Goal: Check status: Check status

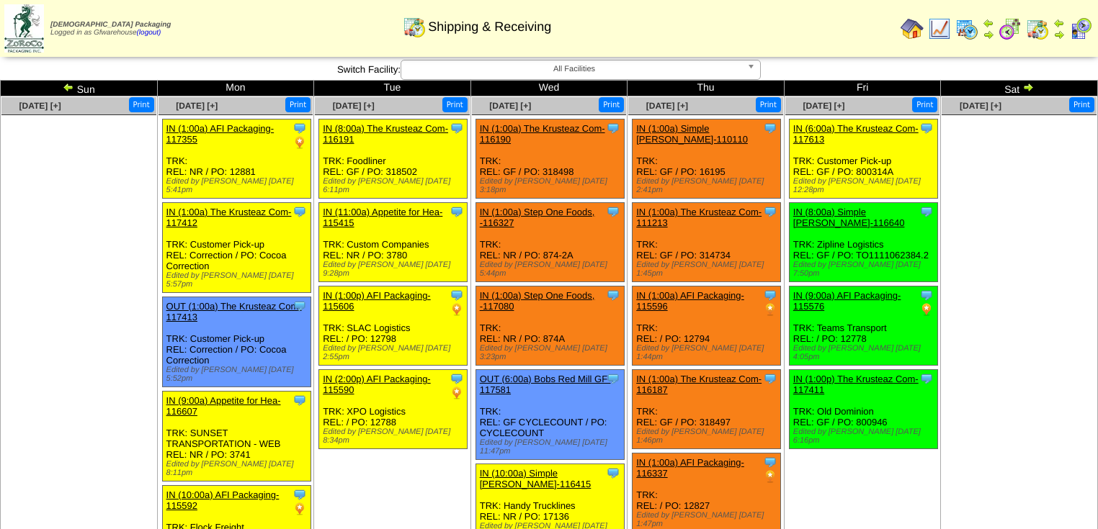
scroll to position [85, 0]
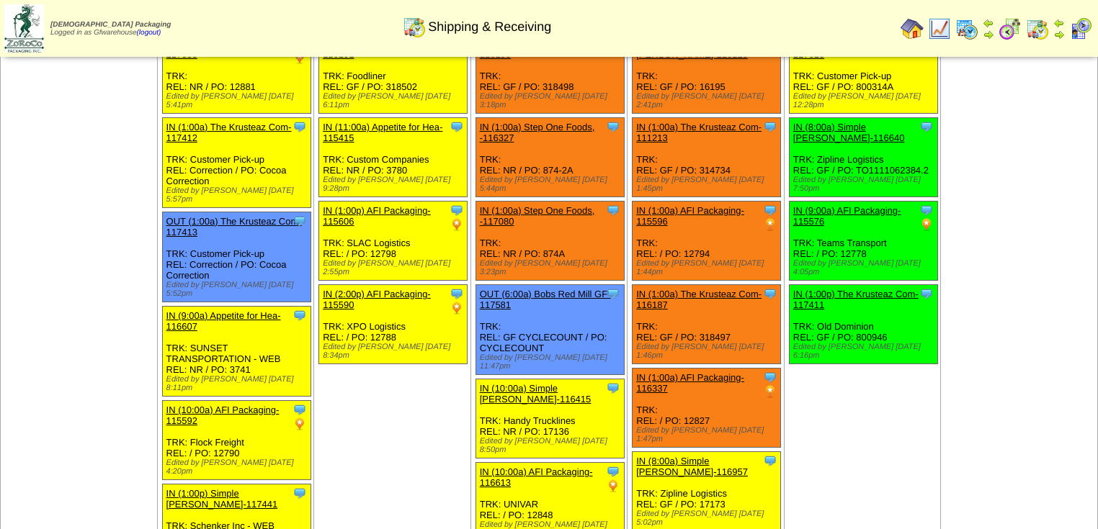
click at [1080, 27] on img at bounding box center [1080, 28] width 23 height 23
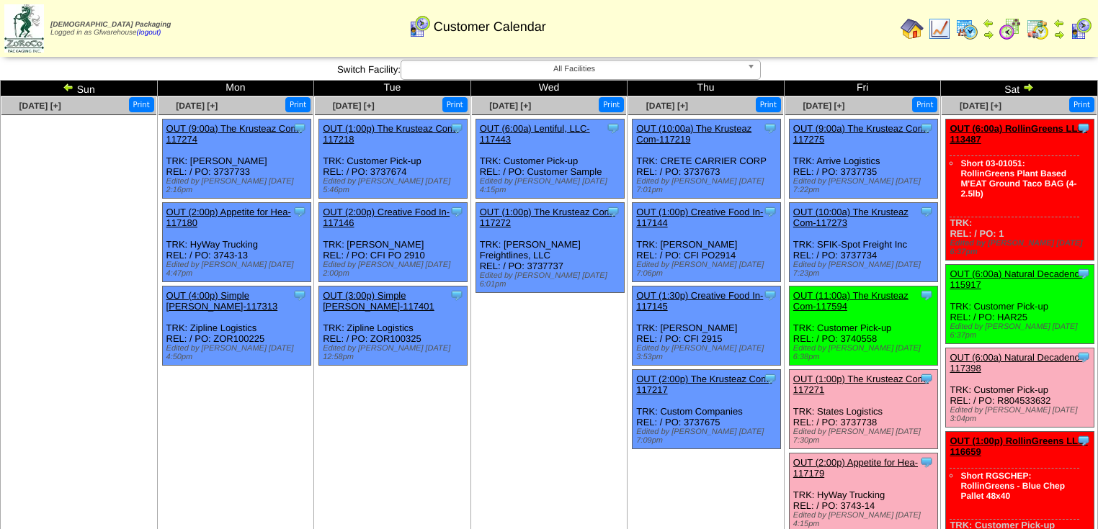
click at [1041, 30] on img at bounding box center [1037, 28] width 23 height 23
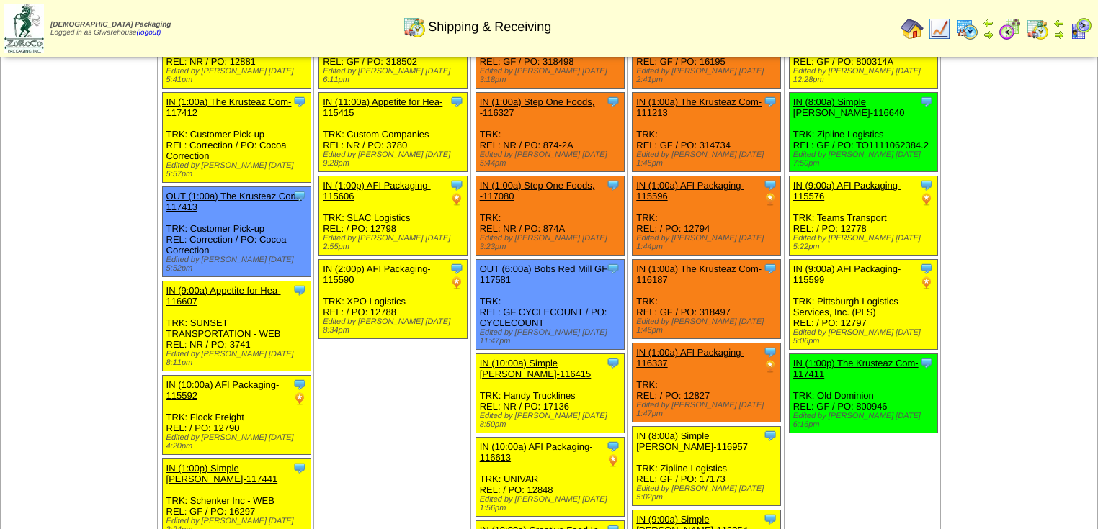
scroll to position [115, 0]
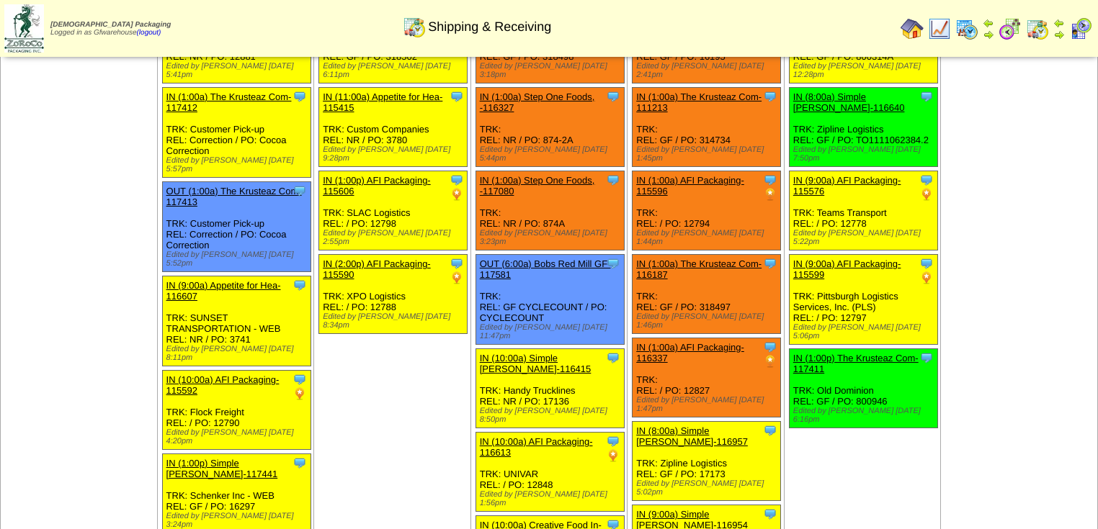
click at [1080, 29] on img at bounding box center [1080, 28] width 23 height 23
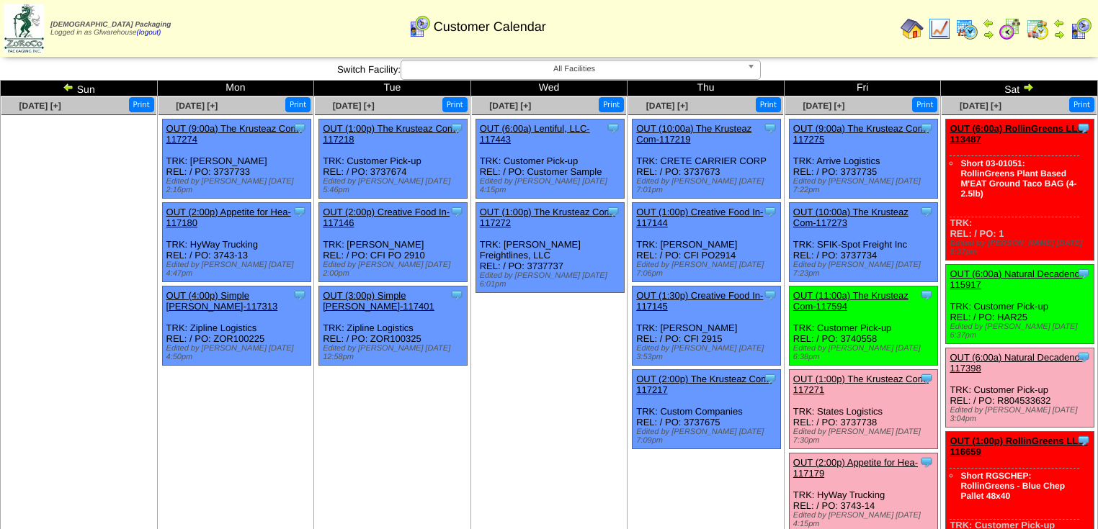
click at [1030, 86] on img at bounding box center [1028, 87] width 12 height 12
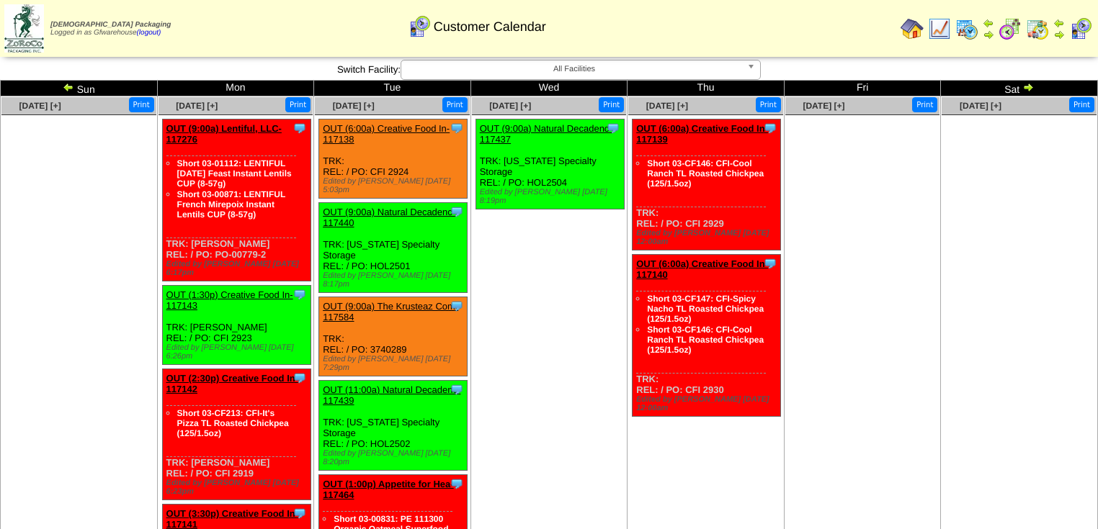
click at [68, 85] on img at bounding box center [69, 87] width 12 height 12
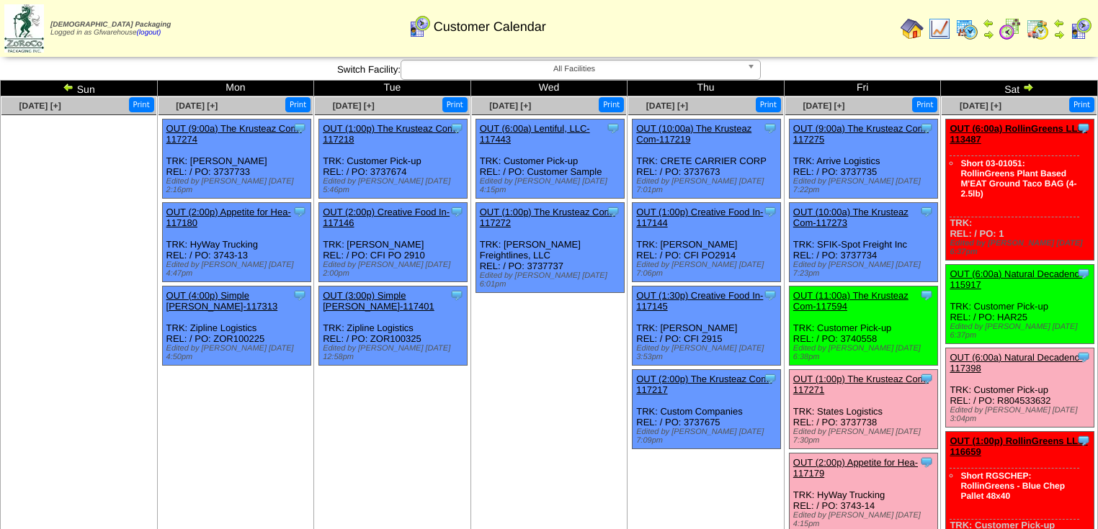
click at [66, 86] on img at bounding box center [69, 87] width 12 height 12
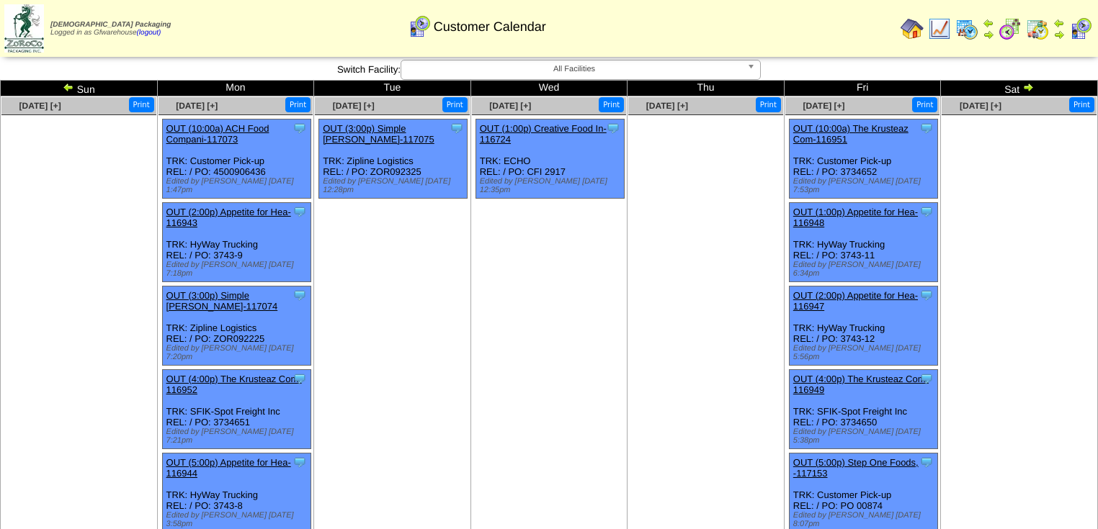
click at [1026, 87] on img at bounding box center [1028, 87] width 12 height 12
